Goal: Use online tool/utility: Utilize a website feature to perform a specific function

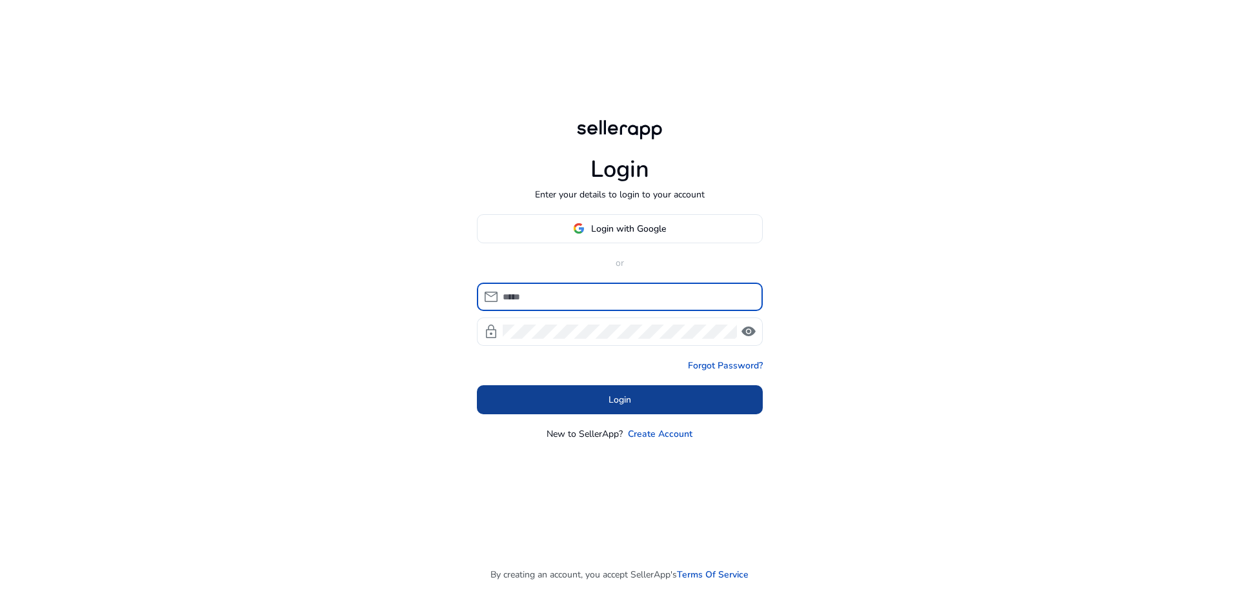
type input "**********"
click at [601, 413] on span at bounding box center [620, 399] width 286 height 31
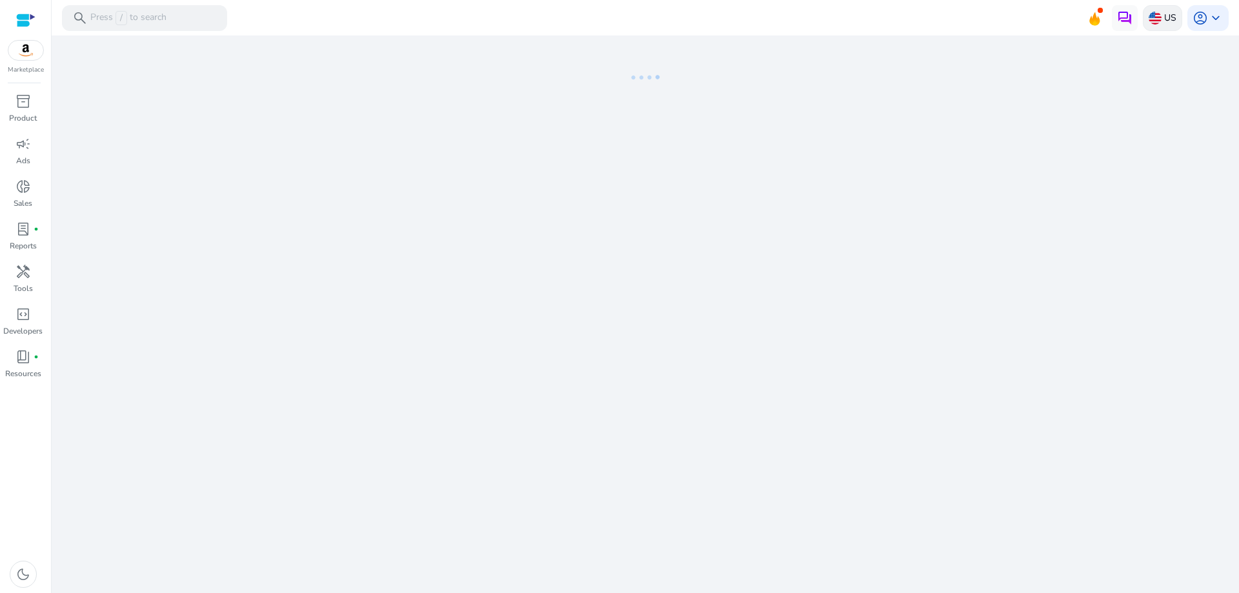
click at [1147, 17] on div "US" at bounding box center [1162, 18] width 39 height 26
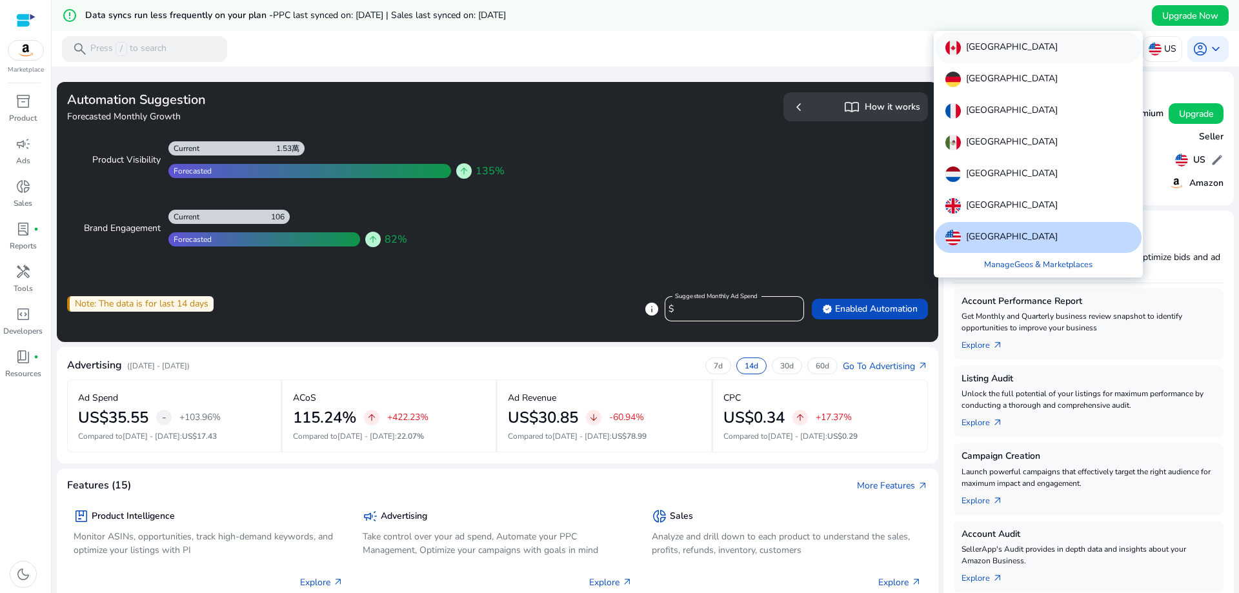
click at [969, 48] on p "Canada" at bounding box center [1012, 47] width 92 height 15
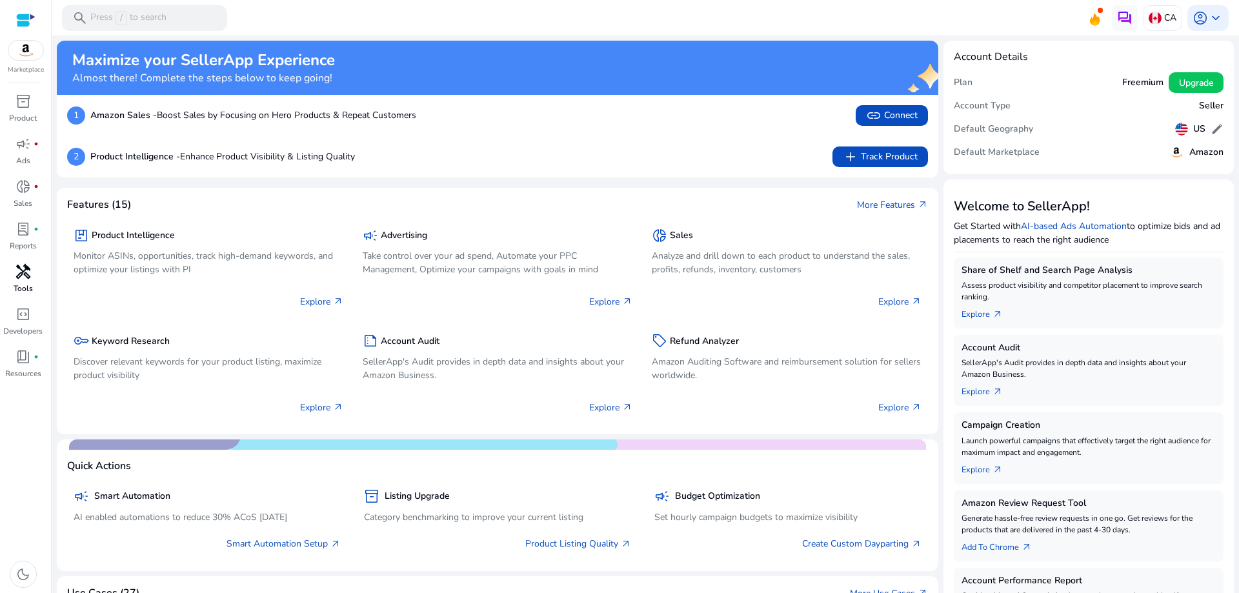
click at [22, 283] on p "Tools" at bounding box center [23, 289] width 19 height 12
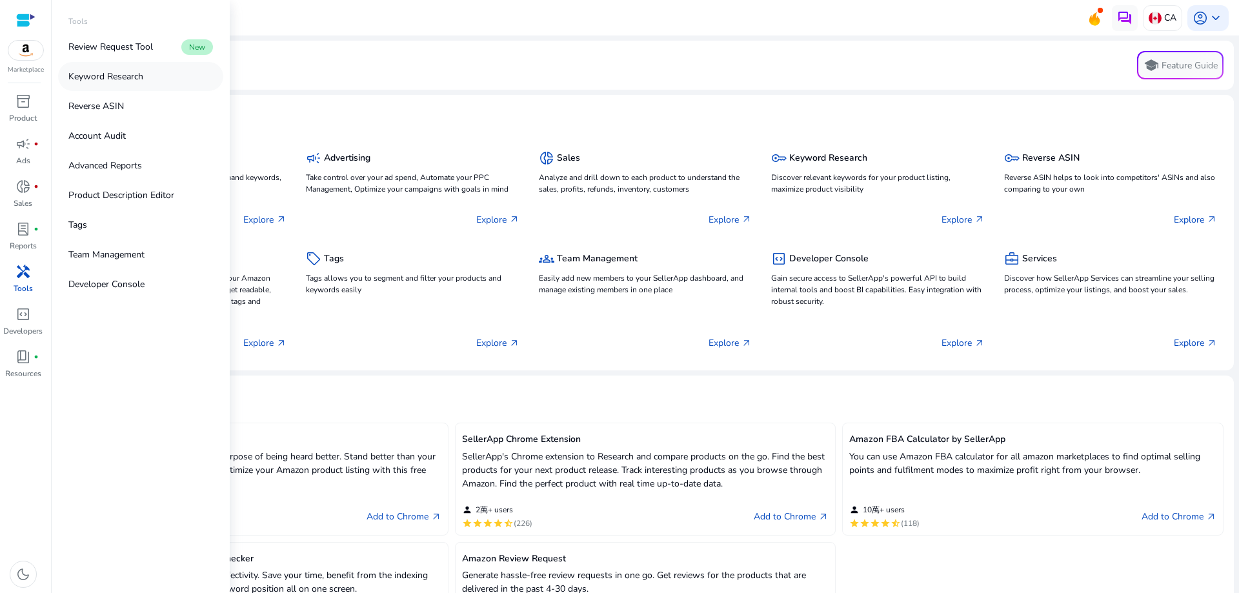
click at [123, 85] on link "Keyword Research" at bounding box center [140, 76] width 165 height 29
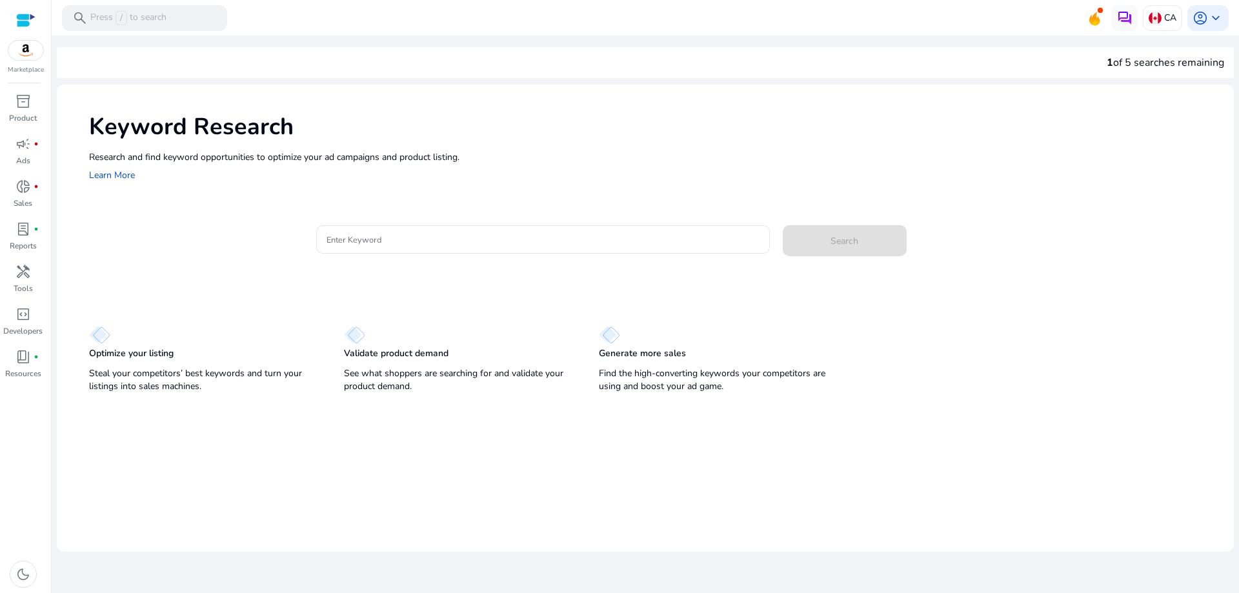
click at [396, 212] on div "Keyword Research Research and find keyword opportunities to optimize your ad ca…" at bounding box center [646, 241] width 1178 height 312
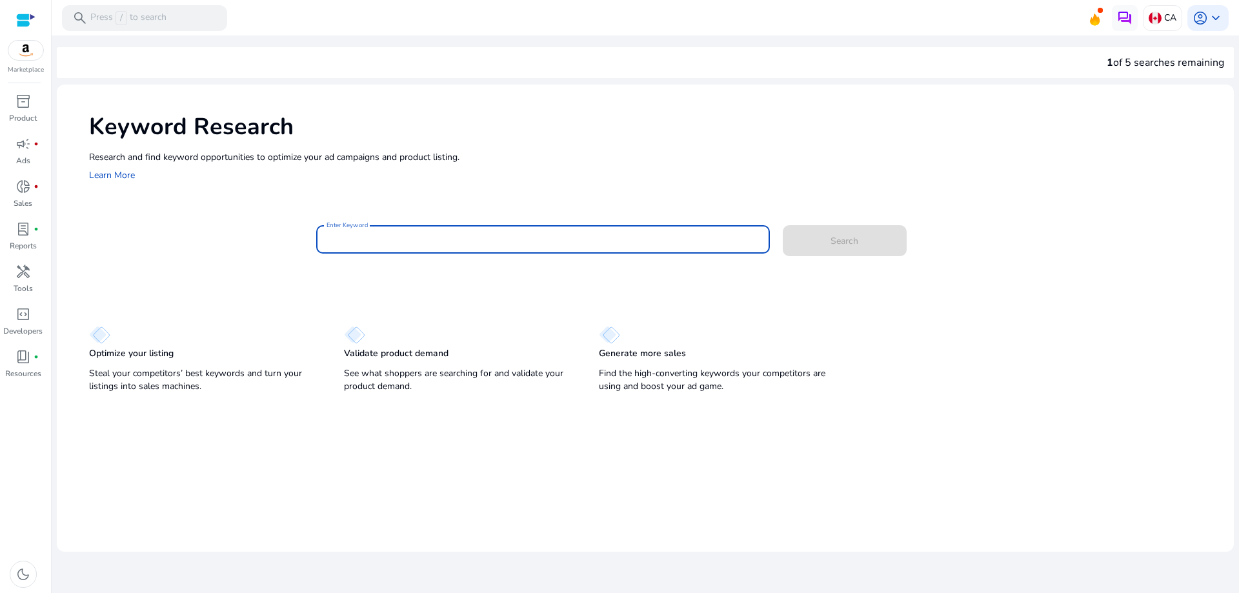
click at [399, 236] on input "Enter Keyword" at bounding box center [543, 239] width 433 height 14
click at [783, 225] on button "Search" at bounding box center [845, 240] width 124 height 31
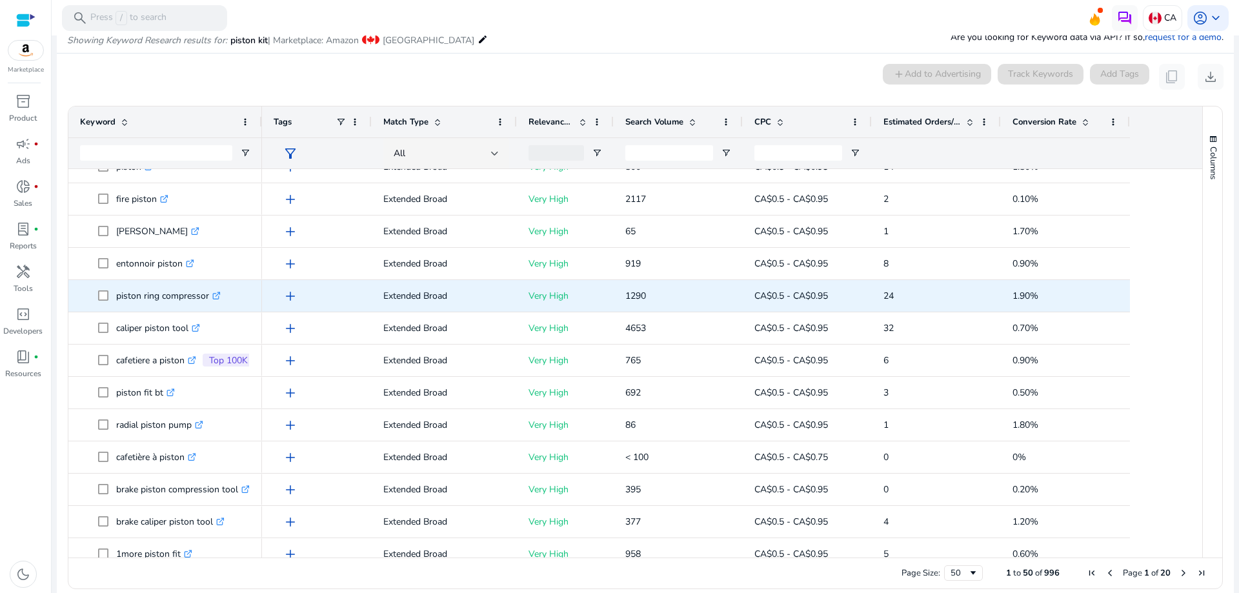
scroll to position [65, 0]
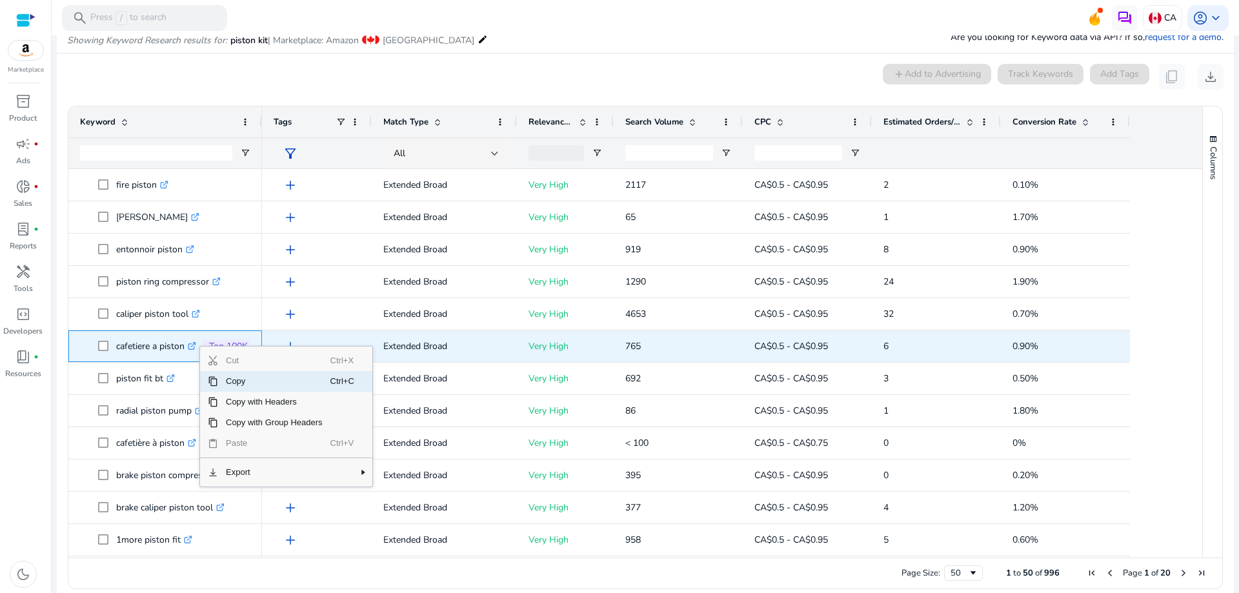
click at [185, 348] on p "cafetiere a piston .st0{fill:#2c8af8}" at bounding box center [156, 346] width 80 height 26
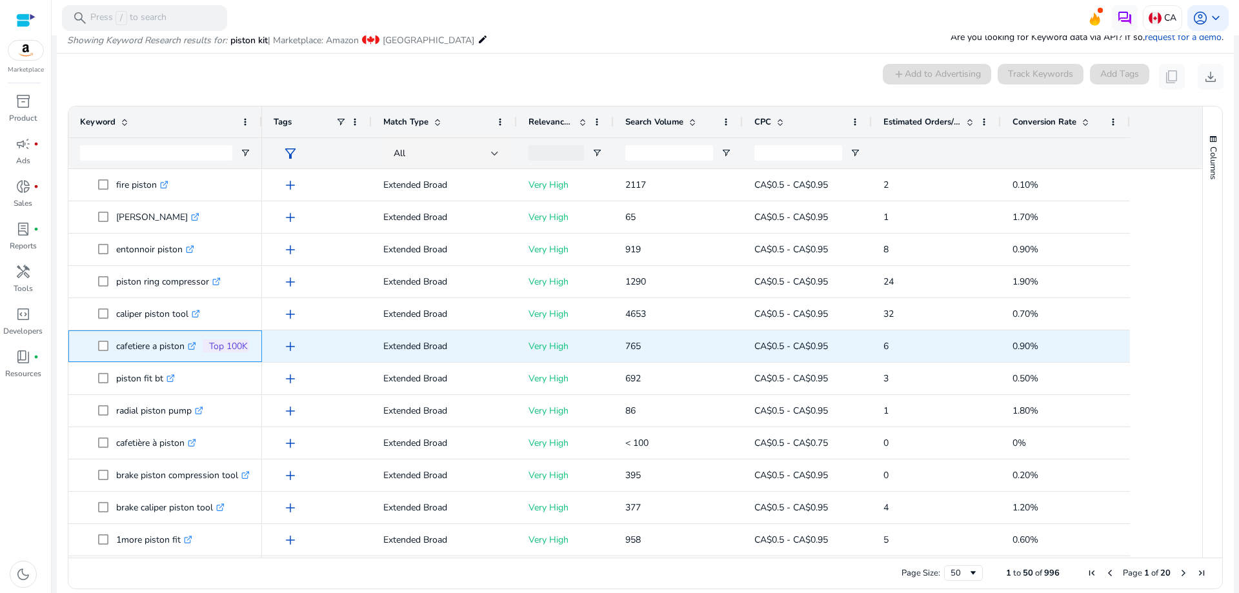
click at [196, 344] on icon at bounding box center [193, 344] width 5 height 5
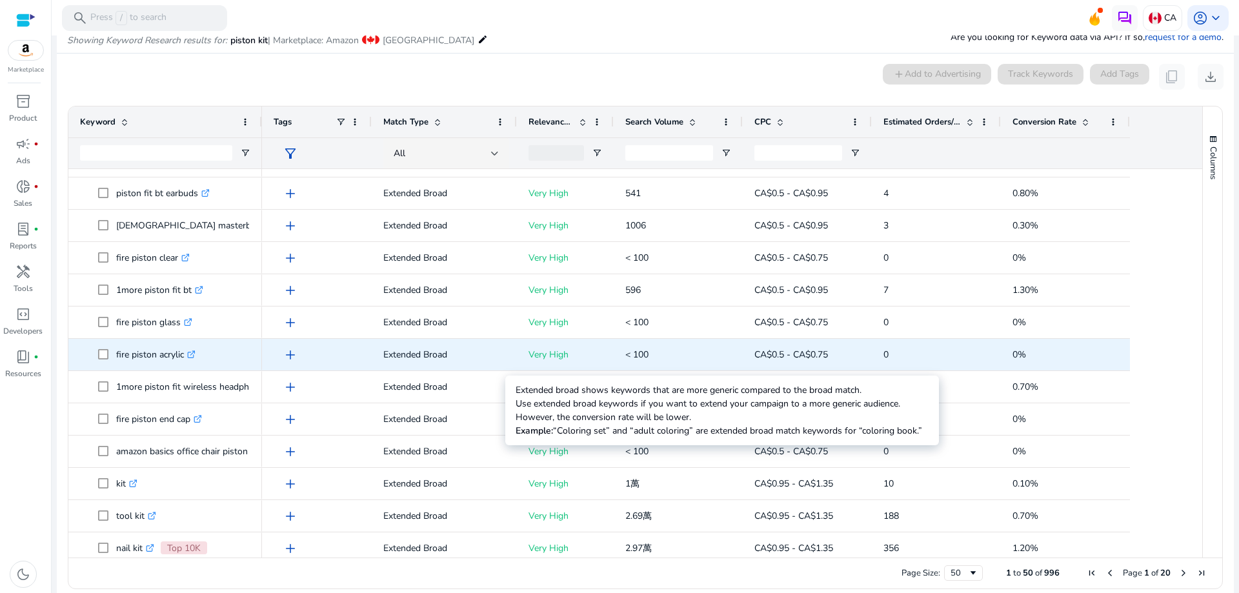
scroll to position [0, 0]
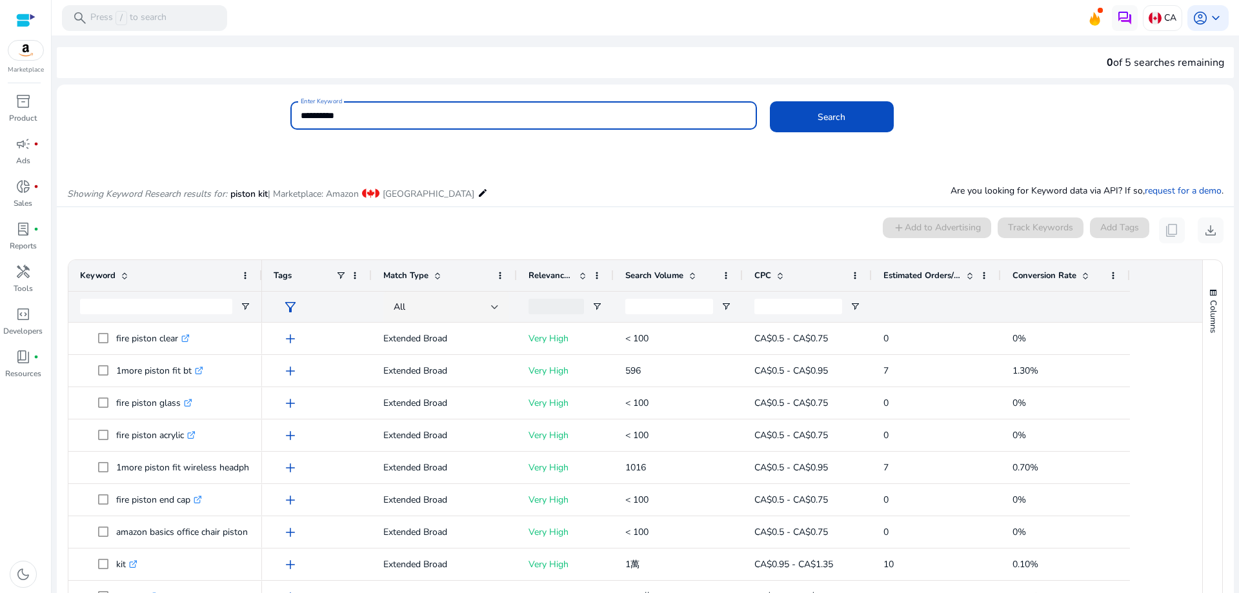
drag, startPoint x: 347, startPoint y: 117, endPoint x: 269, endPoint y: 114, distance: 77.5
click at [265, 116] on div "**********" at bounding box center [640, 122] width 1167 height 42
type input "**********"
click at [770, 101] on button "Search" at bounding box center [832, 116] width 124 height 31
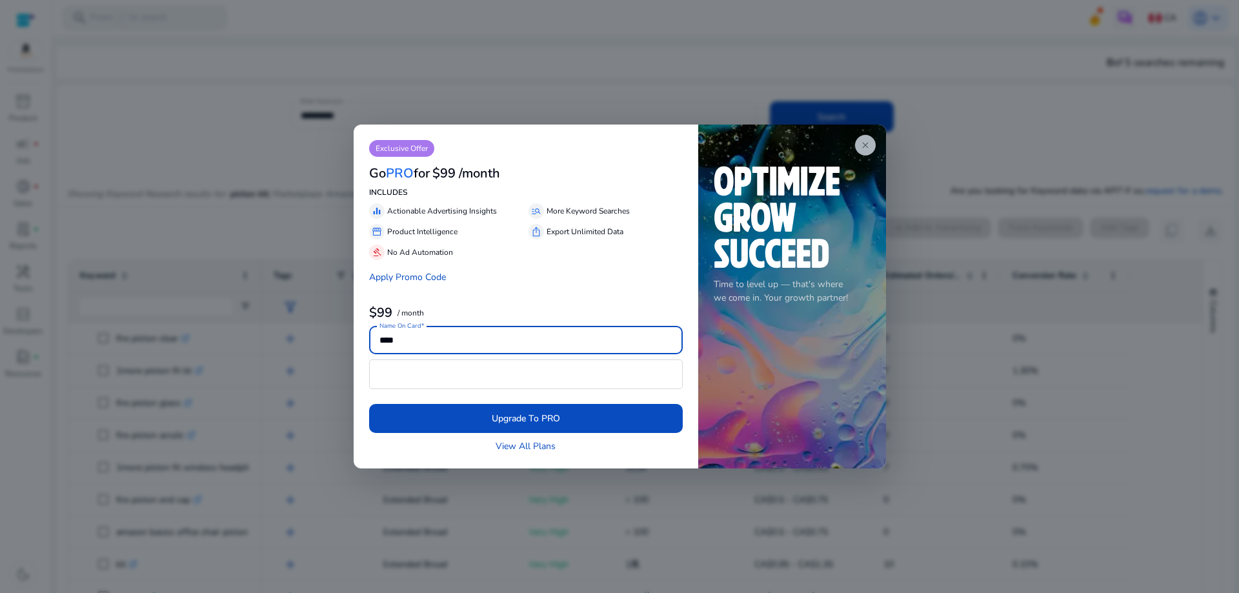
click at [861, 138] on app-icon "close" at bounding box center [865, 145] width 21 height 21
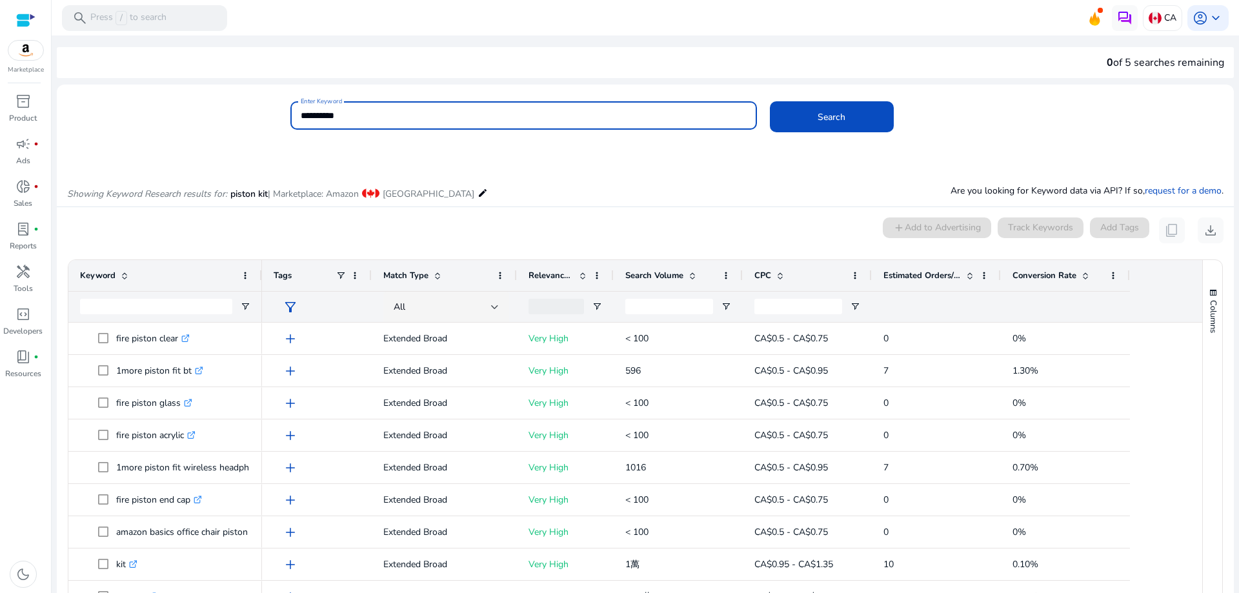
click at [976, 121] on div "**********" at bounding box center [757, 122] width 933 height 42
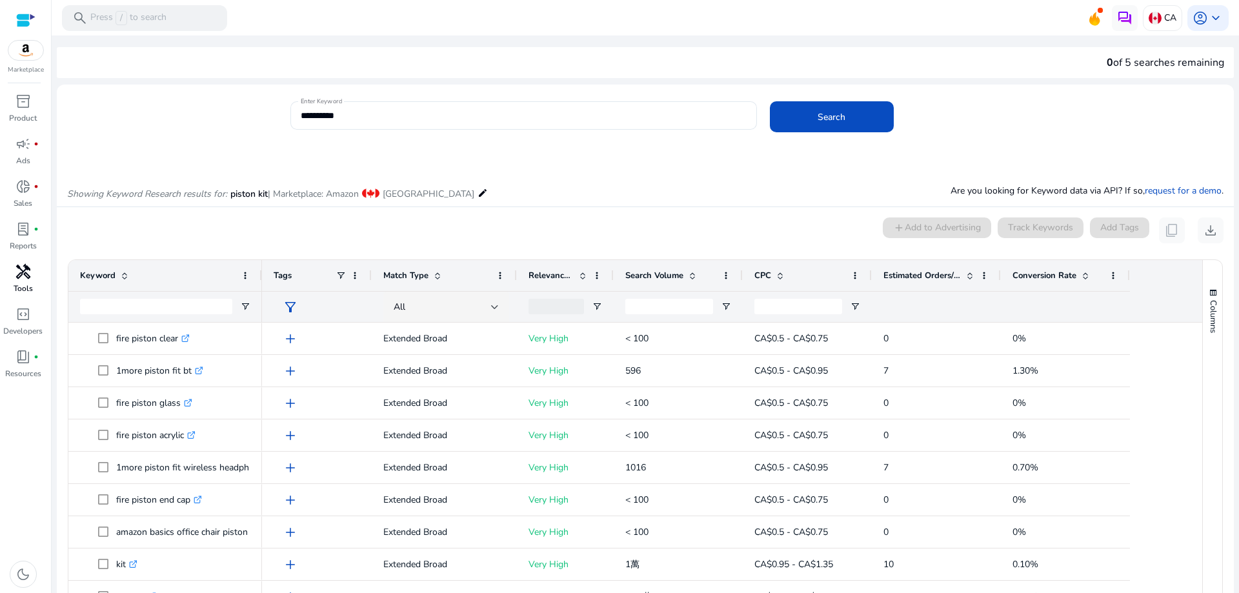
click at [17, 287] on p "Tools" at bounding box center [23, 289] width 19 height 12
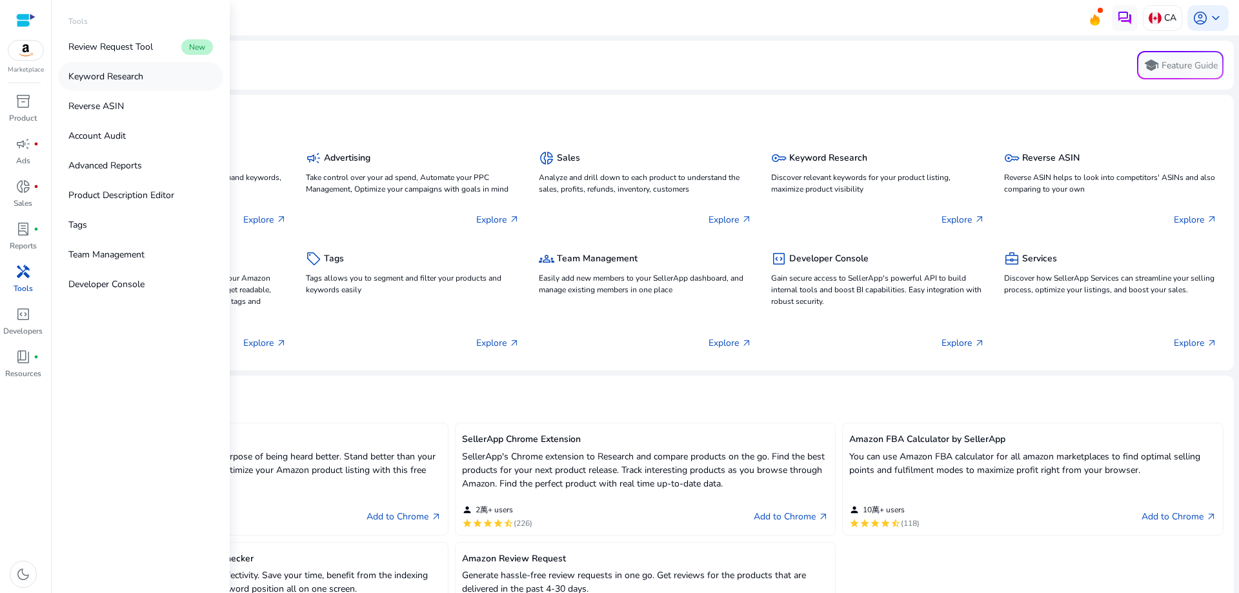
click at [136, 87] on link "Keyword Research" at bounding box center [140, 76] width 165 height 29
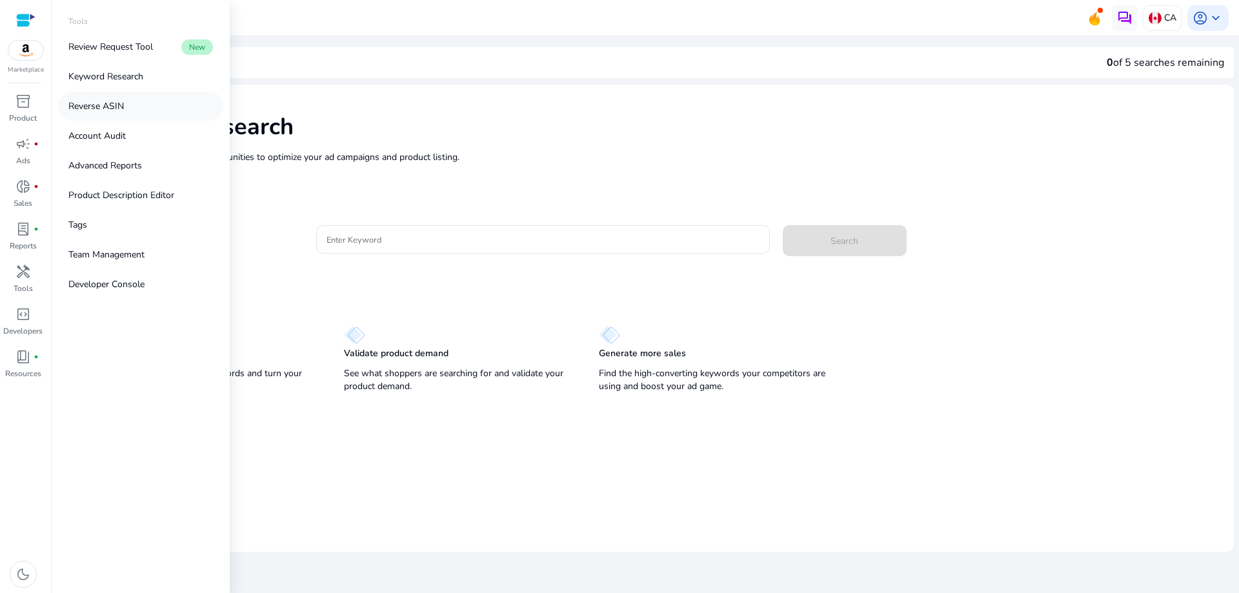
click at [132, 98] on link "Reverse ASIN" at bounding box center [140, 106] width 165 height 29
